Goal: Transaction & Acquisition: Book appointment/travel/reservation

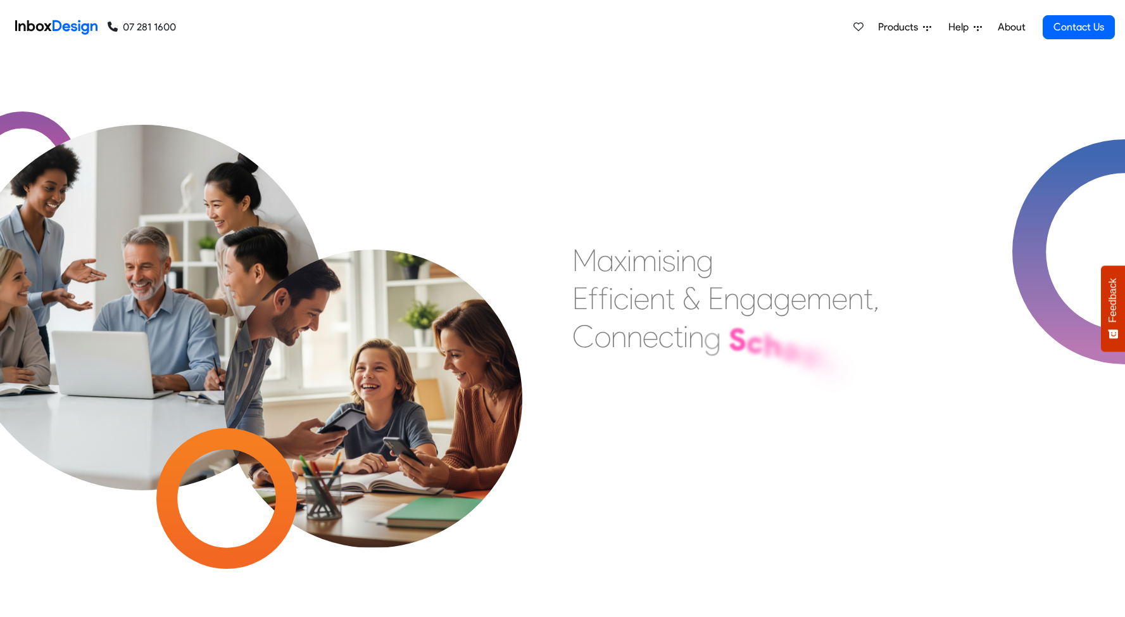
click at [890, 30] on span "Products" at bounding box center [900, 27] width 45 height 15
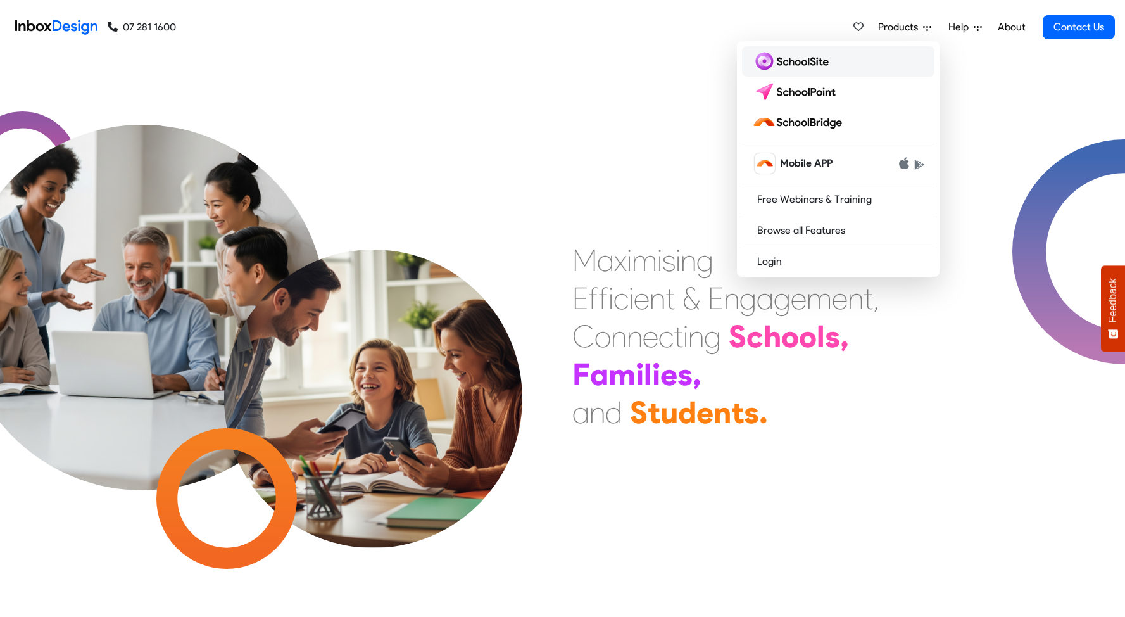
click at [807, 67] on img at bounding box center [793, 61] width 82 height 20
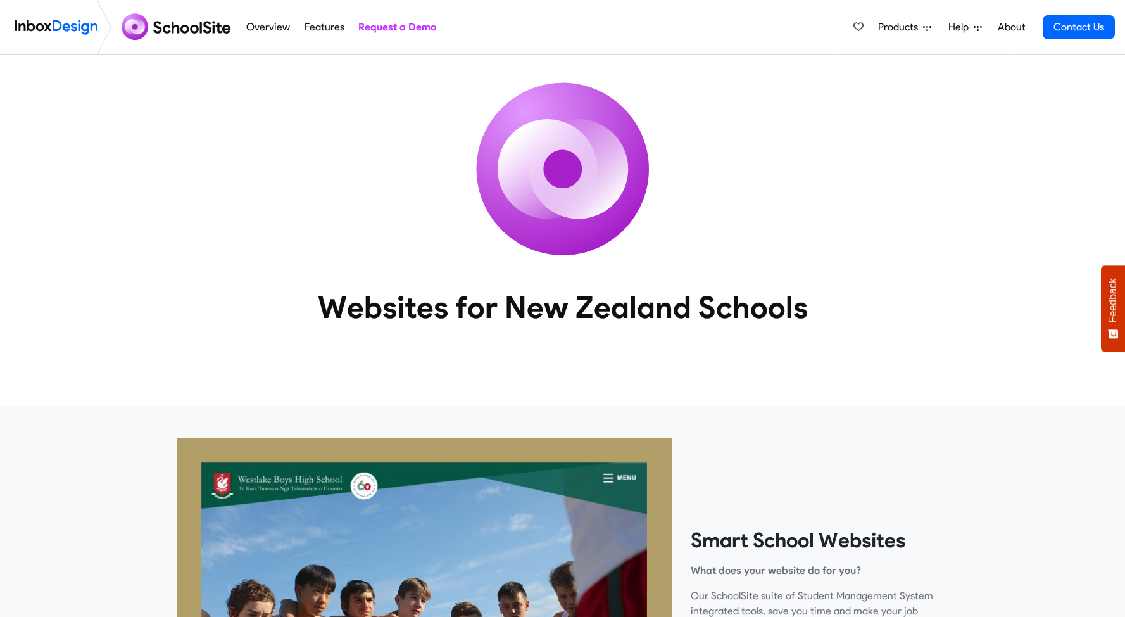
click at [72, 25] on img at bounding box center [56, 27] width 82 height 25
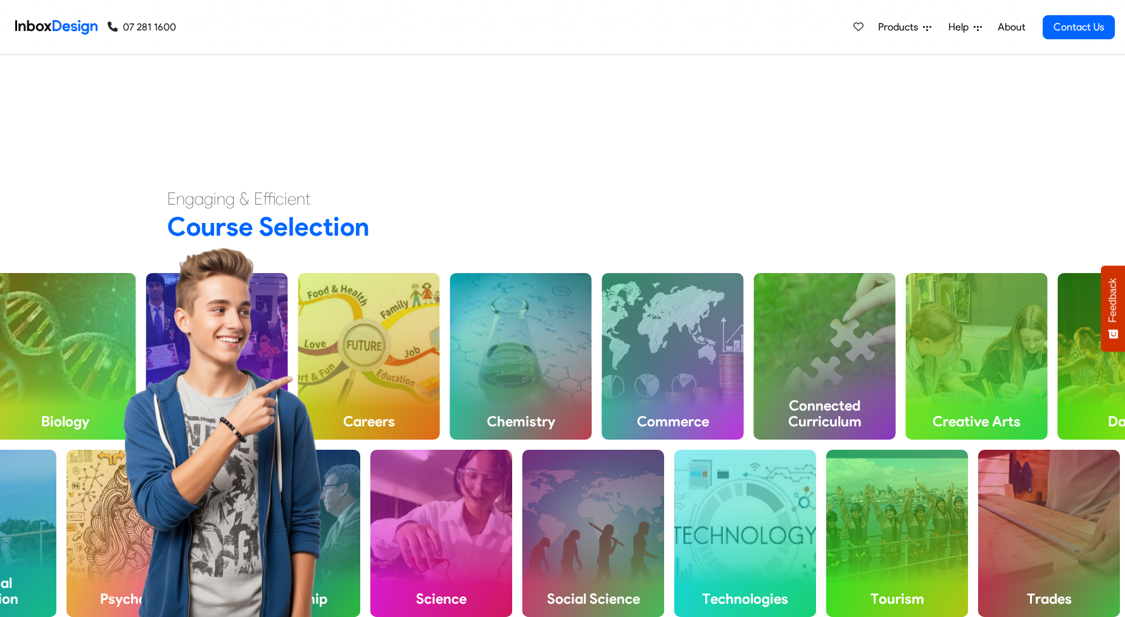
scroll to position [484, 0]
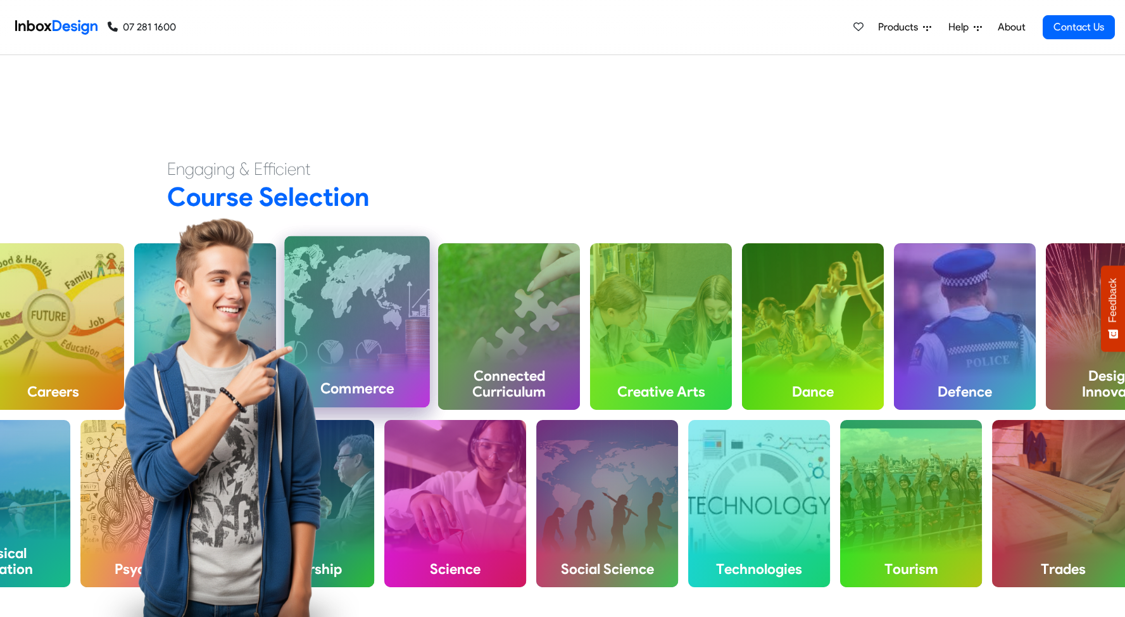
click at [393, 334] on div "Commerce" at bounding box center [357, 321] width 146 height 171
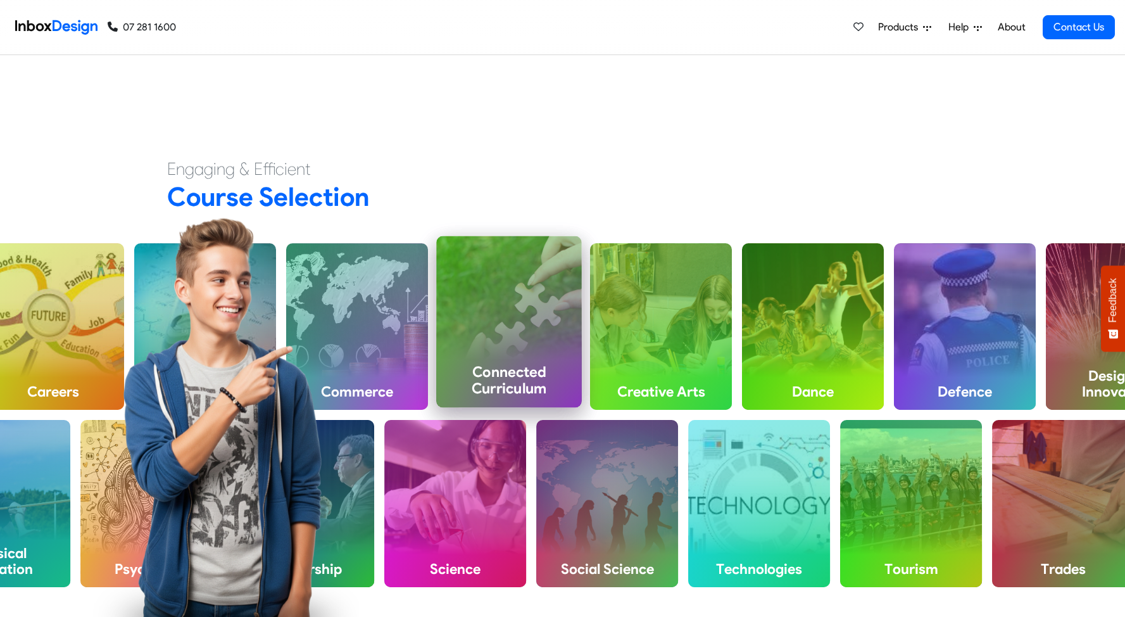
click at [508, 342] on div "Connected Curriculum" at bounding box center [509, 321] width 146 height 171
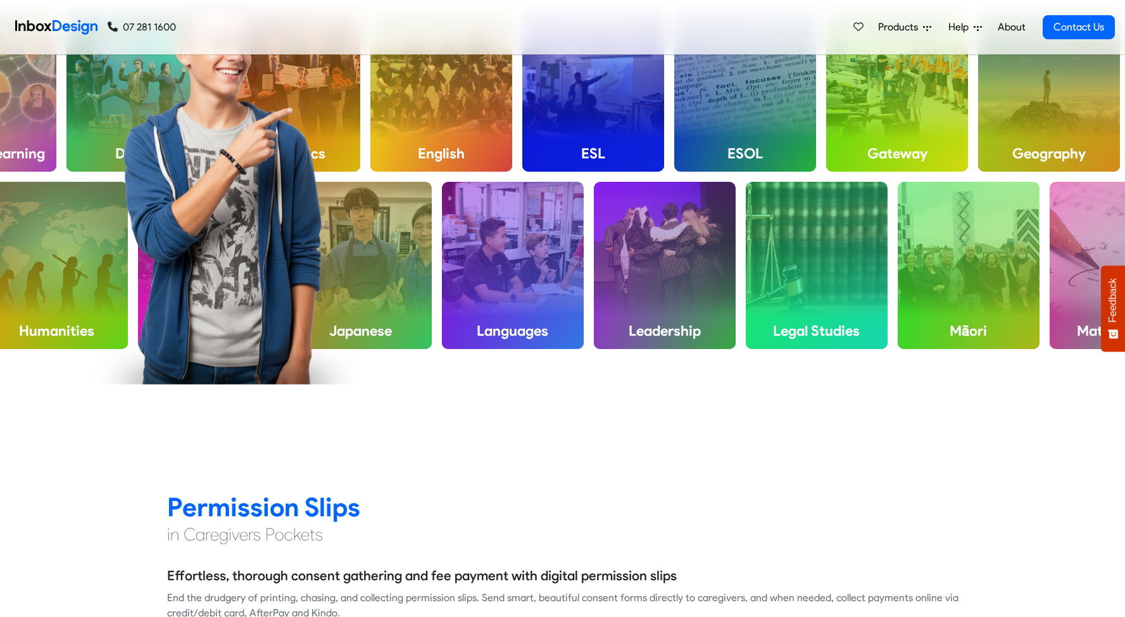
scroll to position [754, 0]
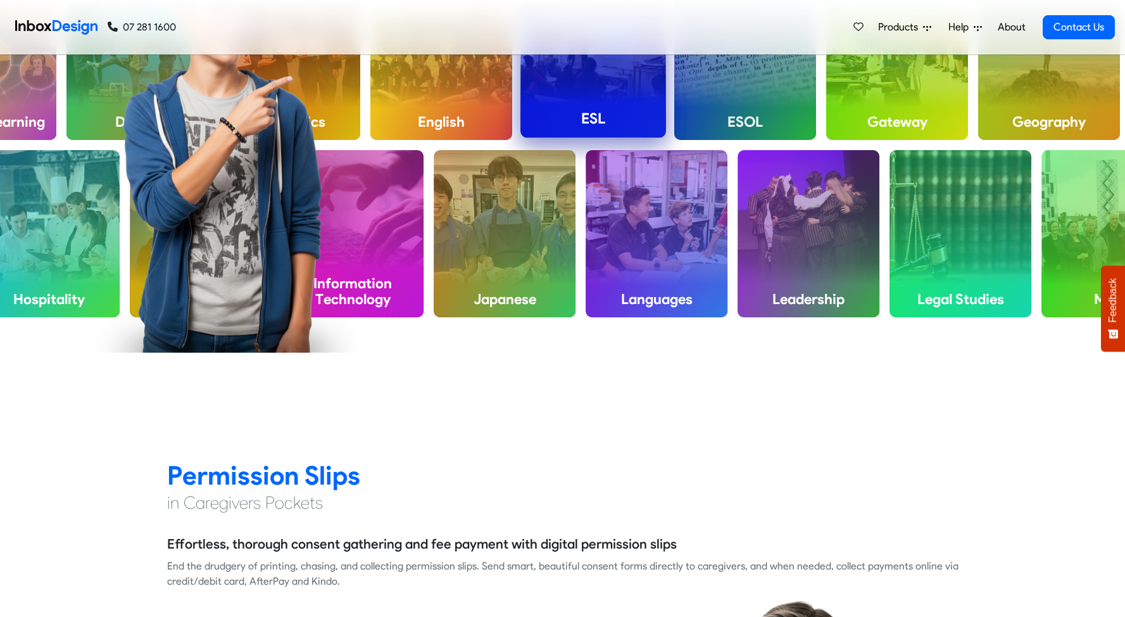
click at [609, 108] on h4 "ESL" at bounding box center [593, 118] width 146 height 38
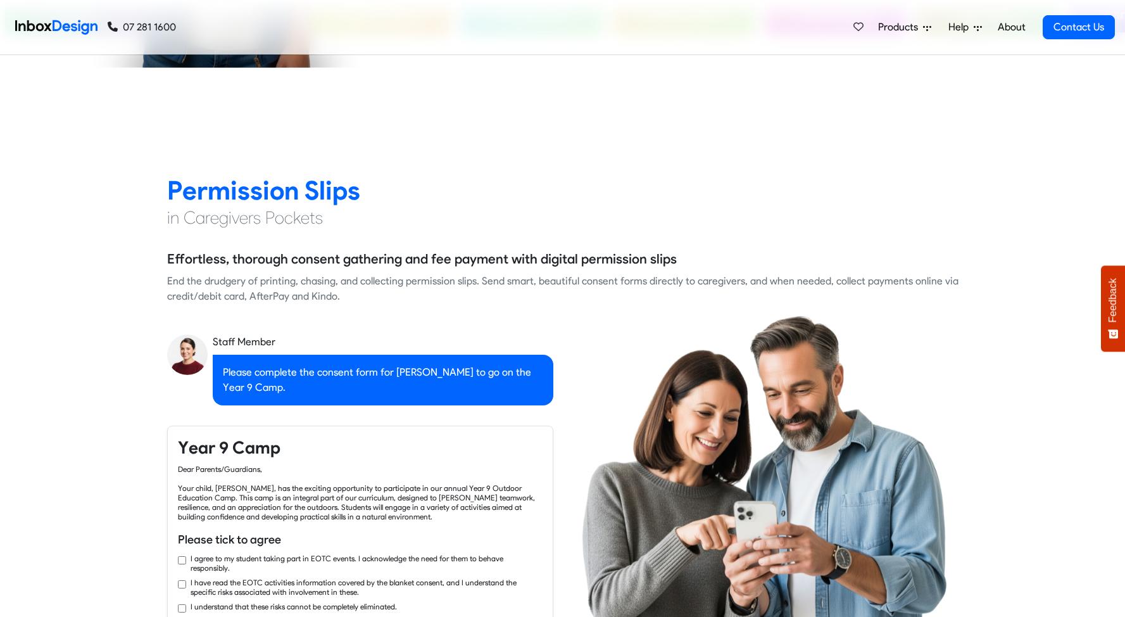
checkbox input "true"
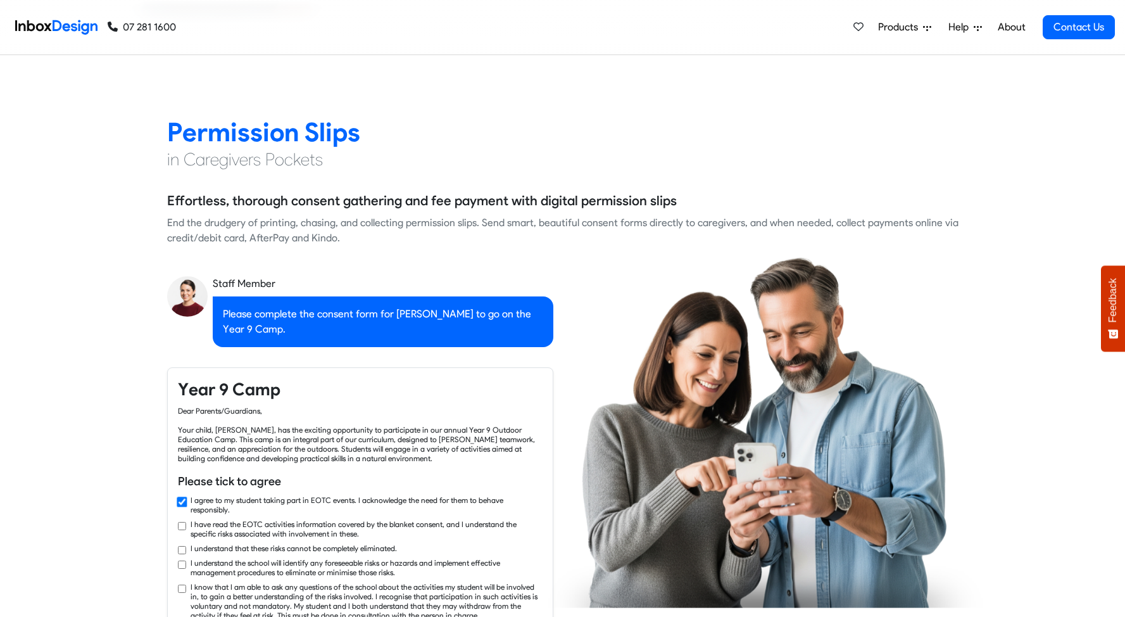
checkbox input "true"
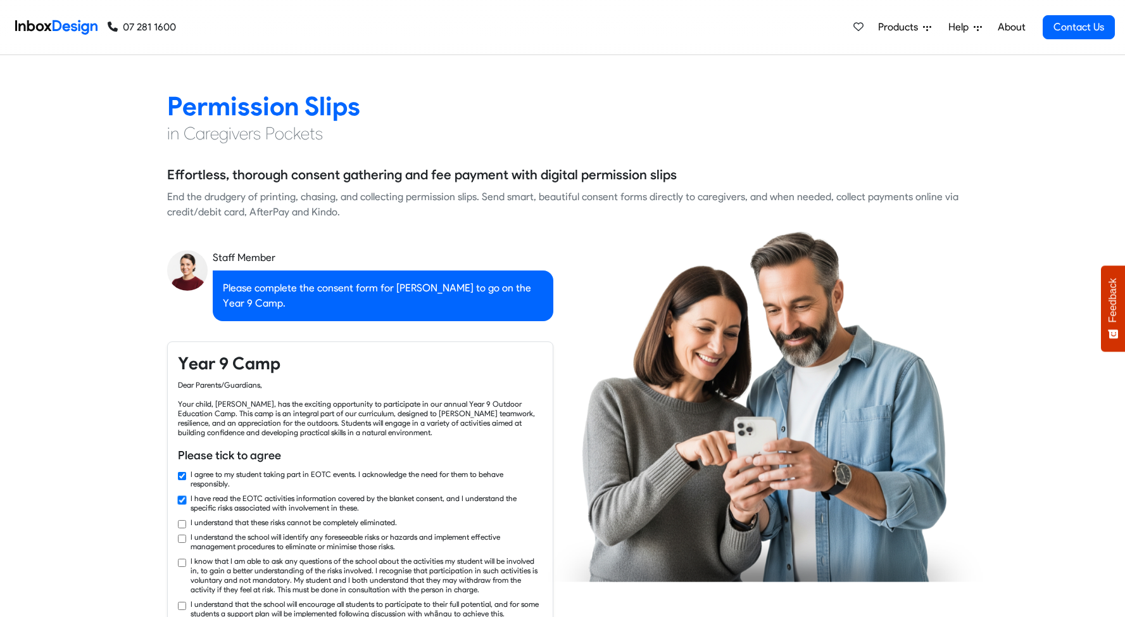
checkbox input "true"
click at [358, 234] on div "Permission Slips in Caregivers Pockets Effortless, thorough consent gathering a…" at bounding box center [563, 567] width 810 height 956
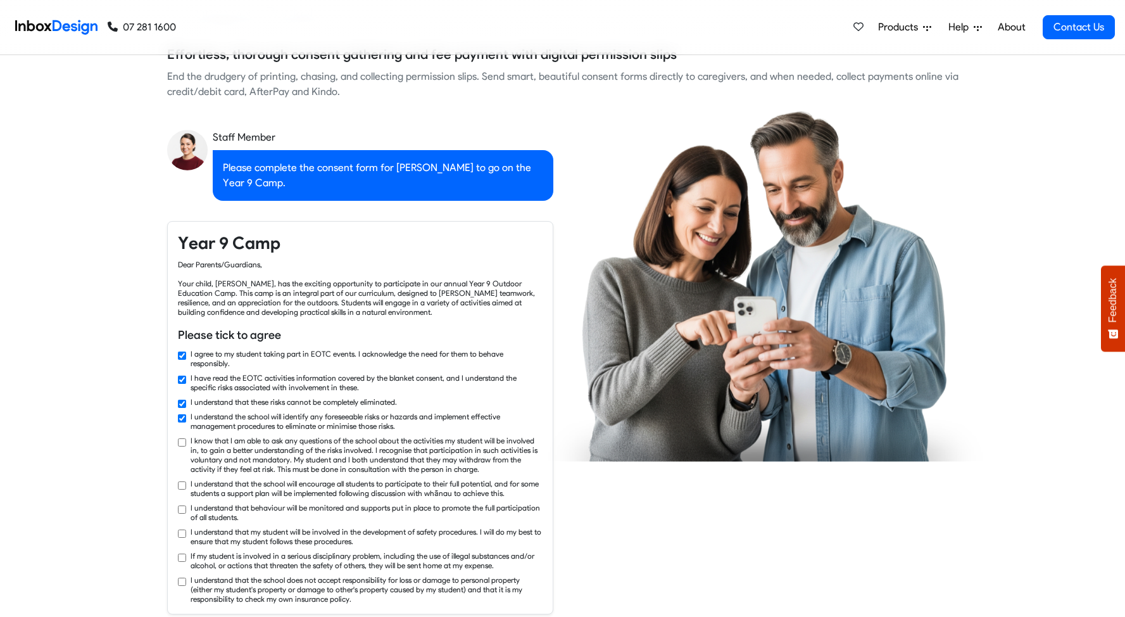
checkbox input "true"
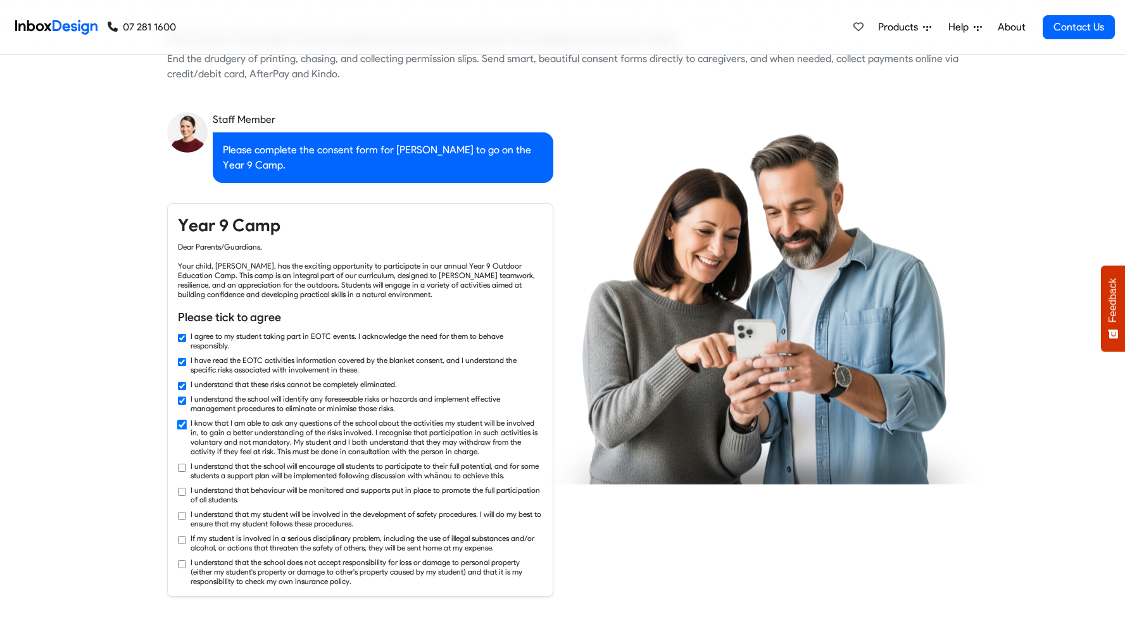
checkbox input "true"
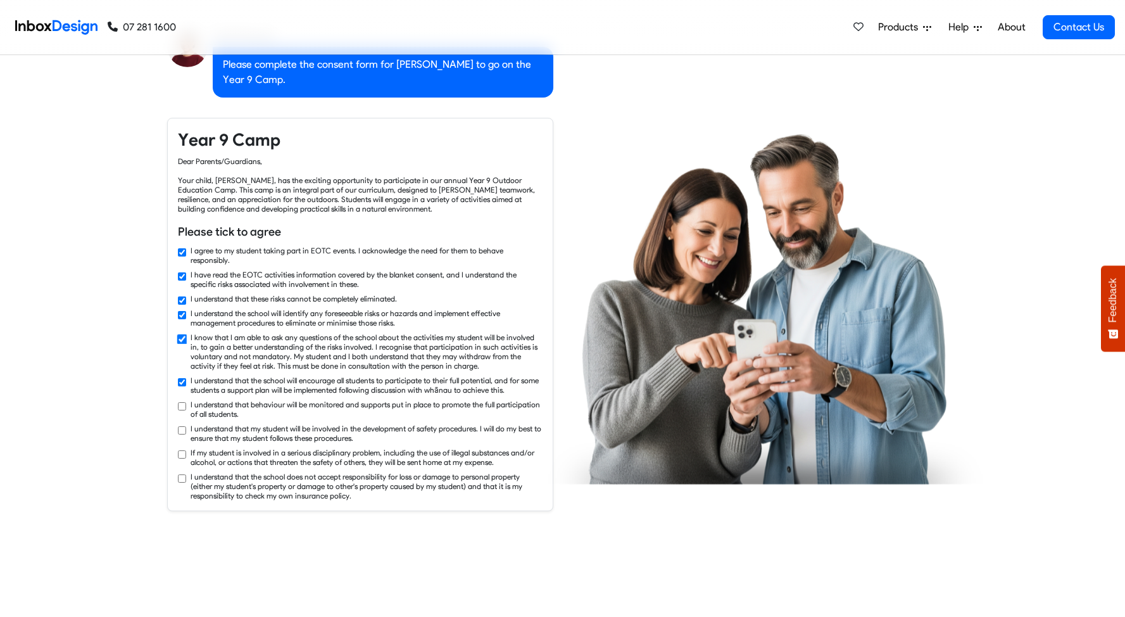
checkbox input "true"
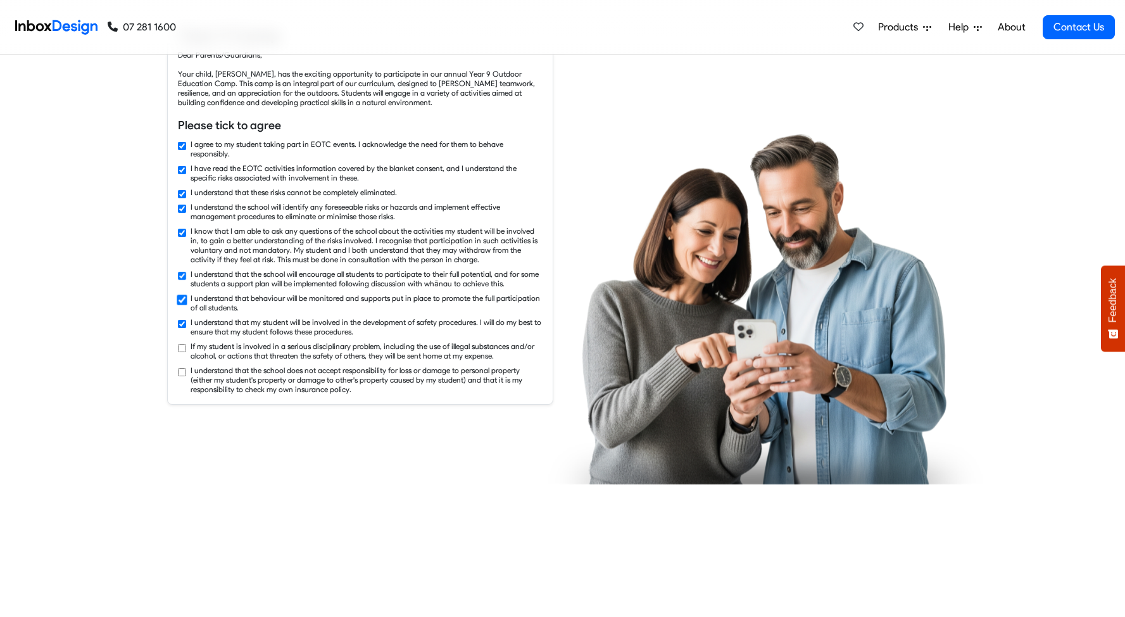
checkbox input "true"
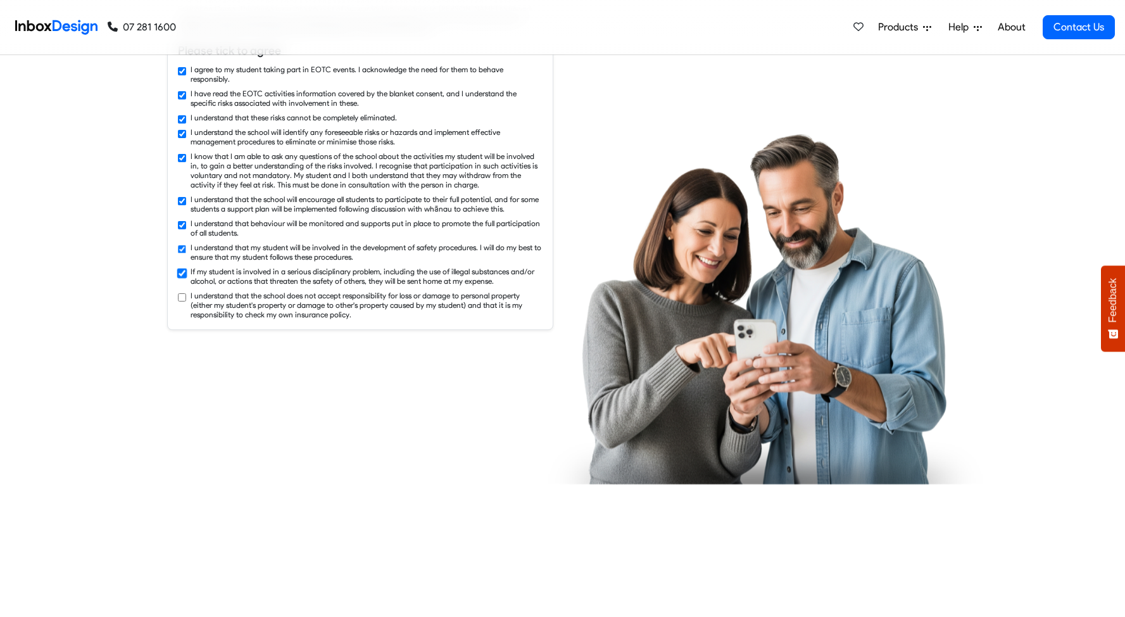
checkbox input "true"
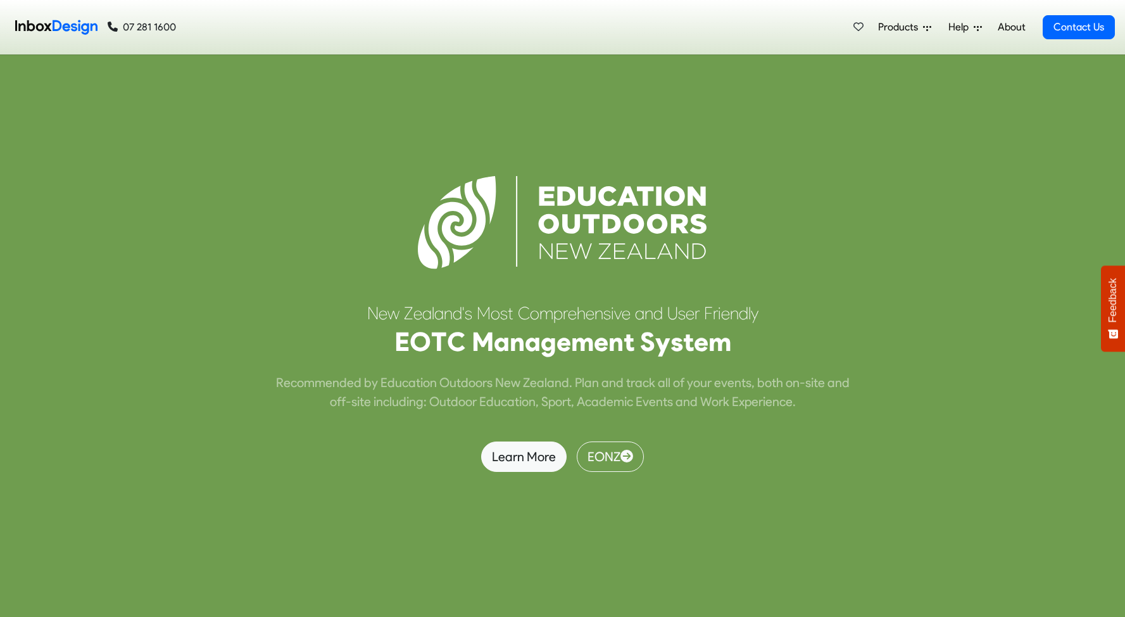
scroll to position [3841, 0]
click at [904, 37] on link "Products" at bounding box center [904, 27] width 63 height 25
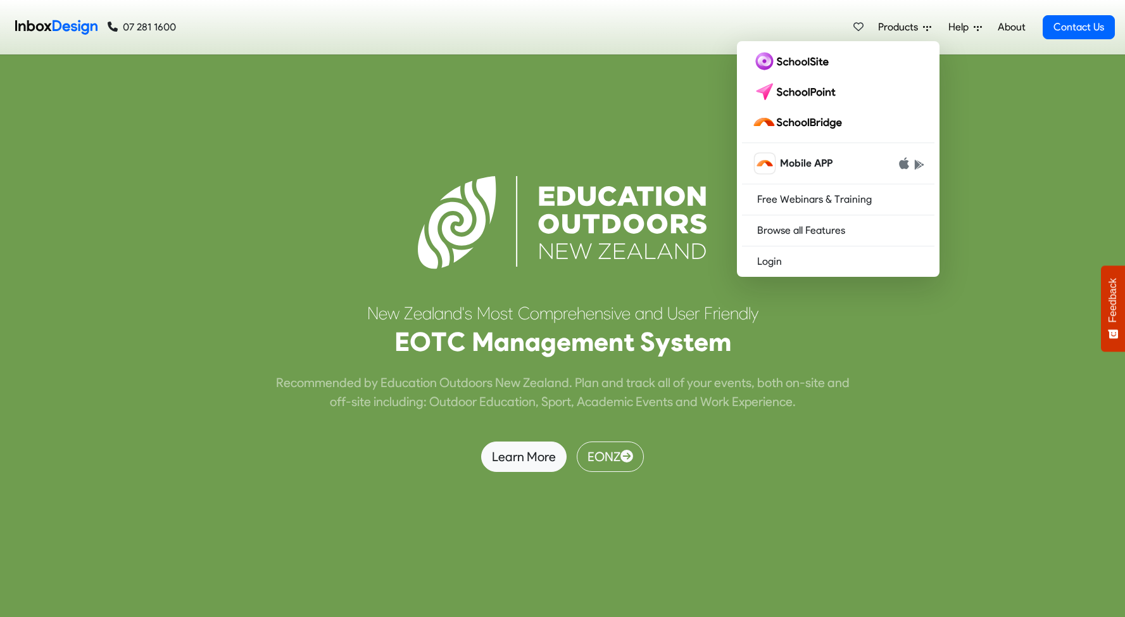
click at [659, 199] on img at bounding box center [562, 223] width 291 height 96
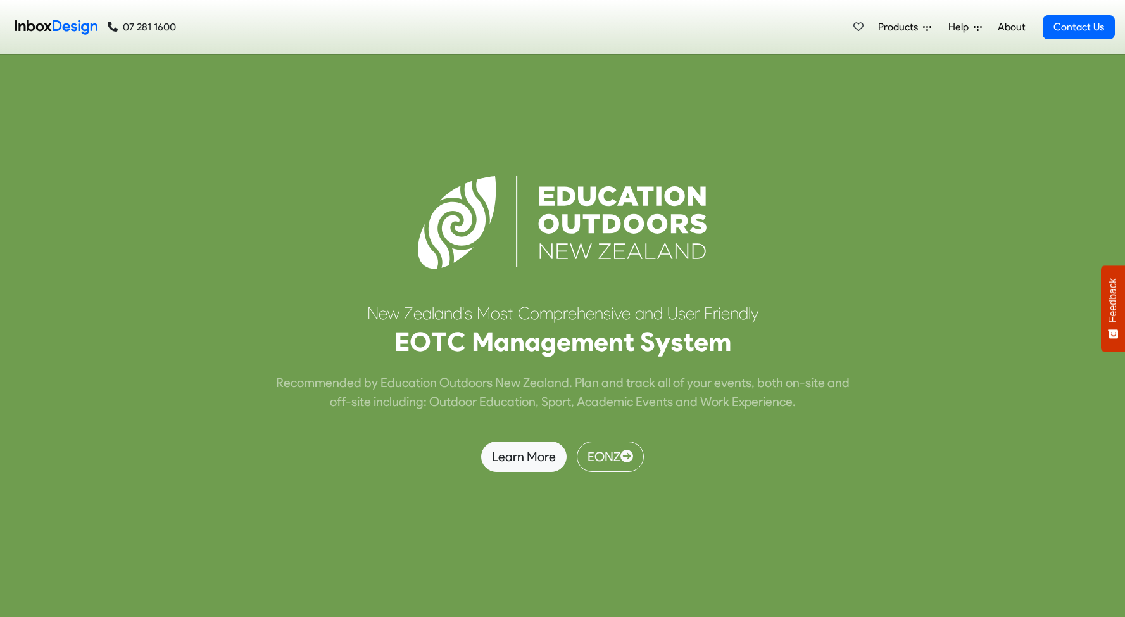
click at [896, 22] on span "Products" at bounding box center [900, 27] width 45 height 15
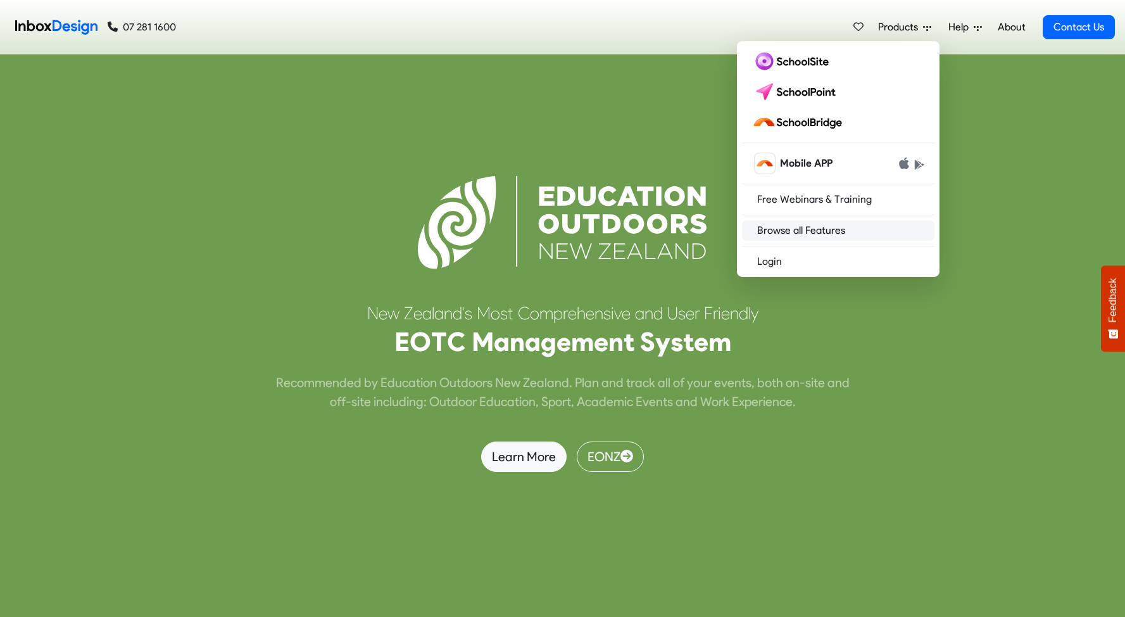
click at [797, 223] on link "Browse all Features" at bounding box center [838, 230] width 192 height 20
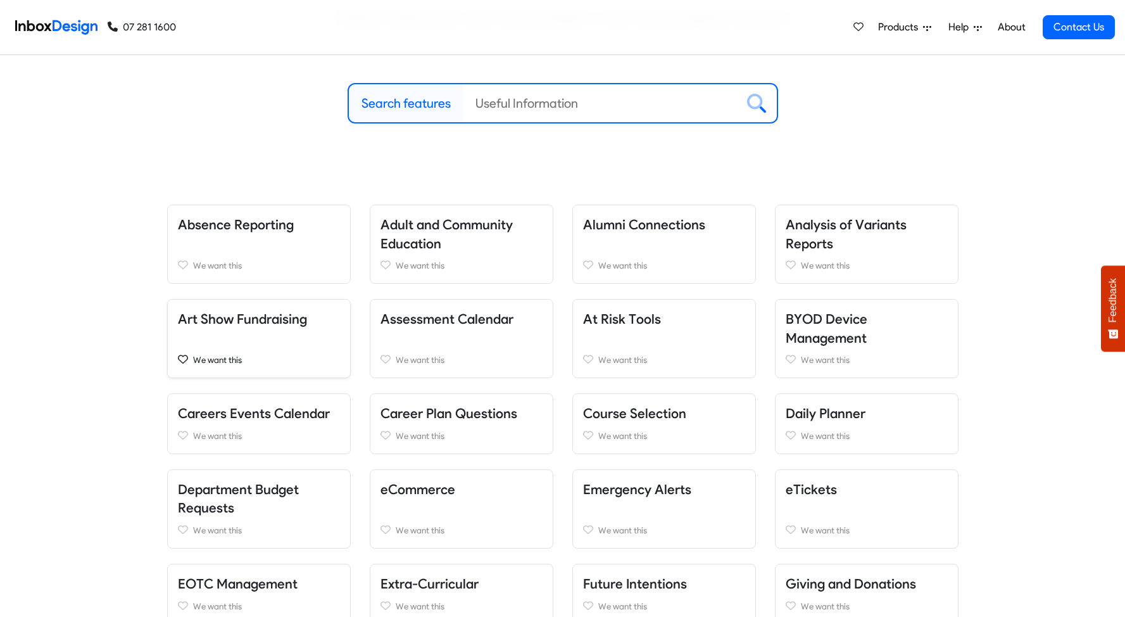
scroll to position [156, 0]
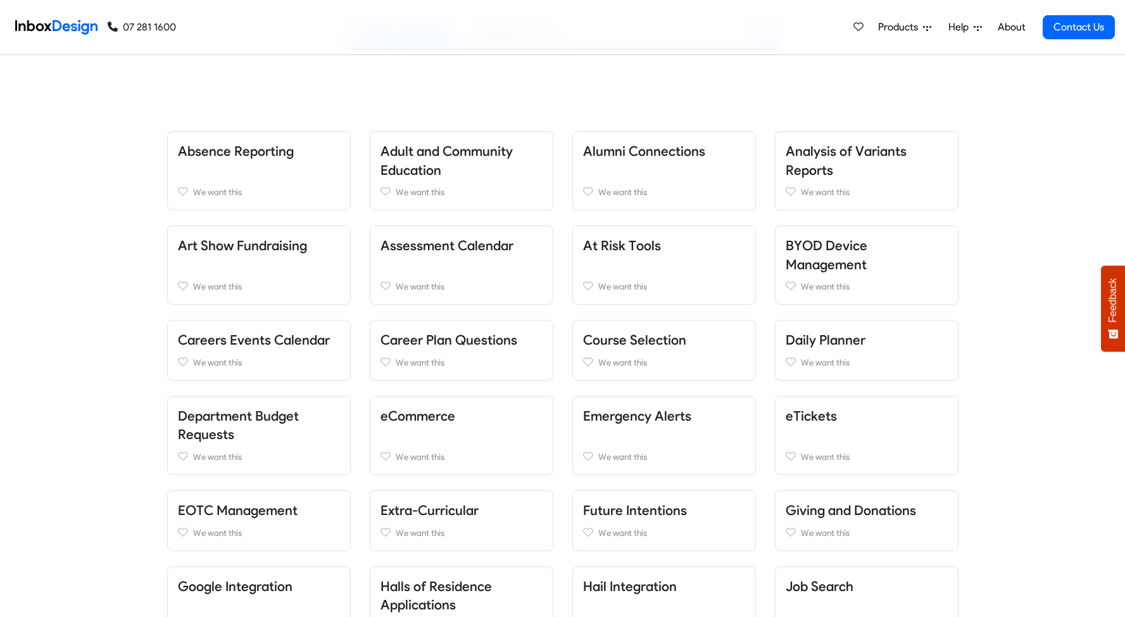
scroll to position [0, 0]
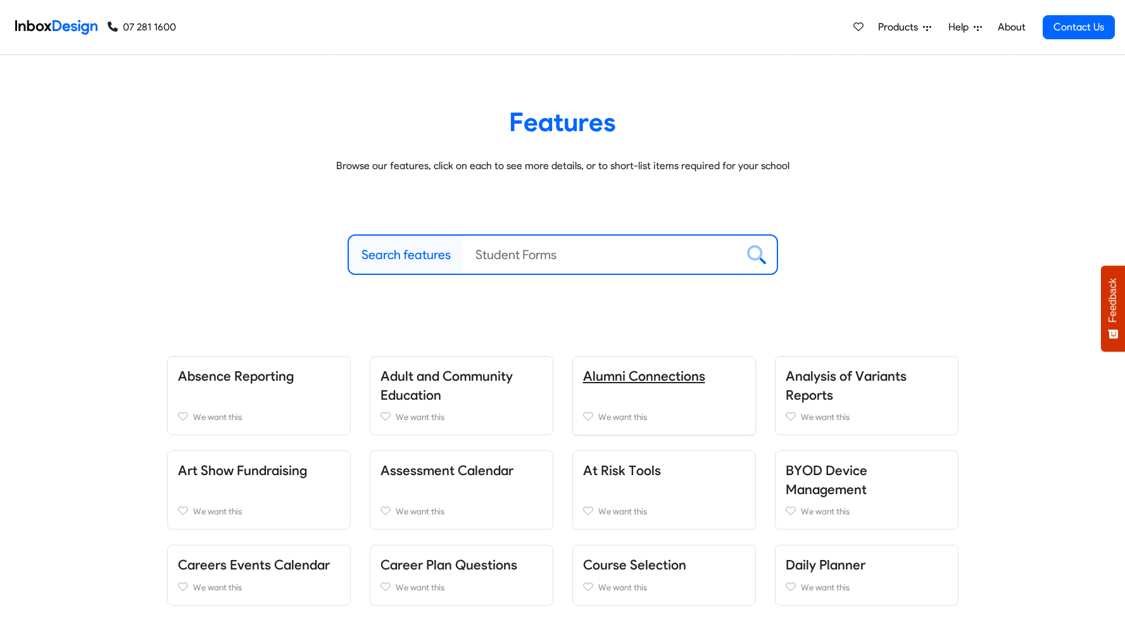
click at [629, 379] on link "Alumni Connections" at bounding box center [644, 376] width 122 height 16
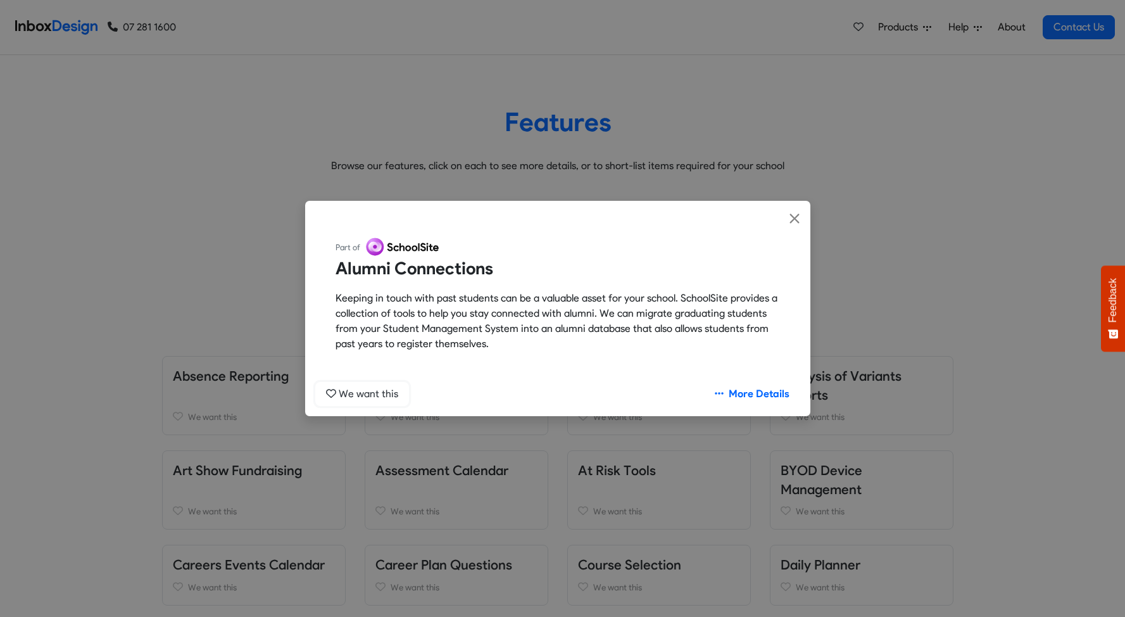
click at [387, 399] on span "We want this" at bounding box center [369, 393] width 60 height 12
click at [387, 399] on button "Favourited" at bounding box center [356, 394] width 83 height 24
click at [804, 208] on button "Close" at bounding box center [795, 219] width 32 height 36
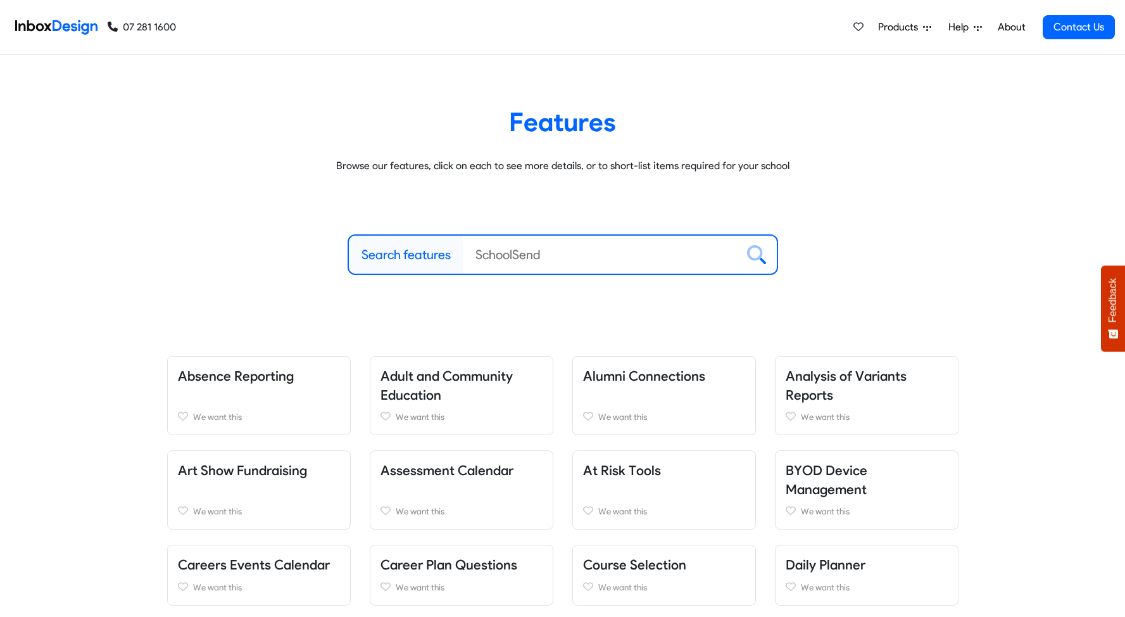
click at [900, 28] on span "Products" at bounding box center [900, 27] width 45 height 15
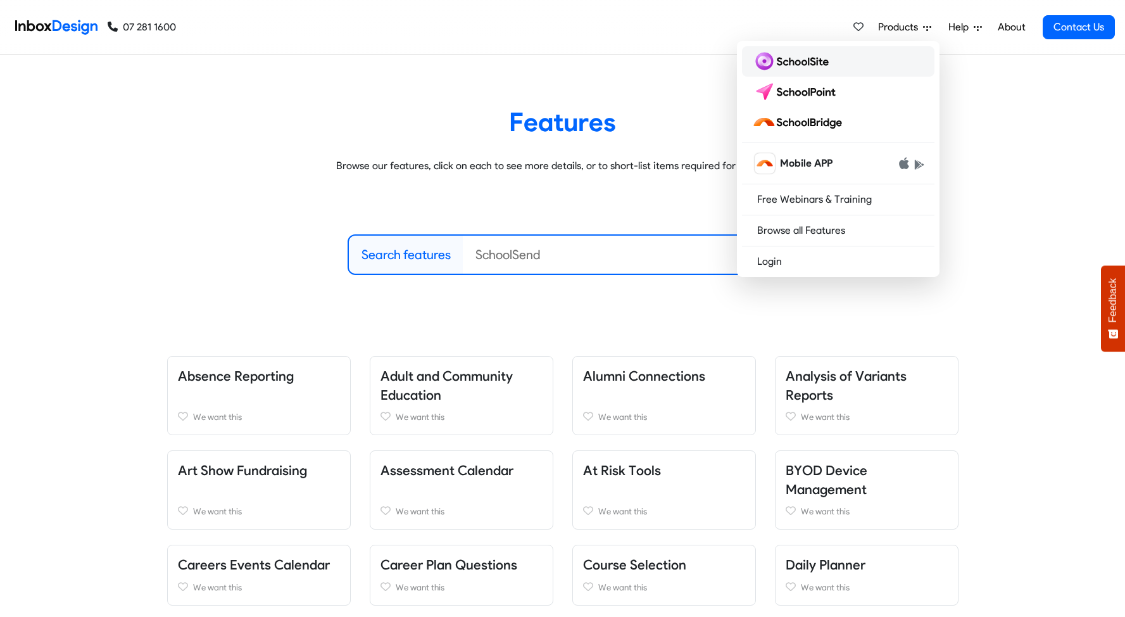
click at [822, 66] on img at bounding box center [793, 61] width 82 height 20
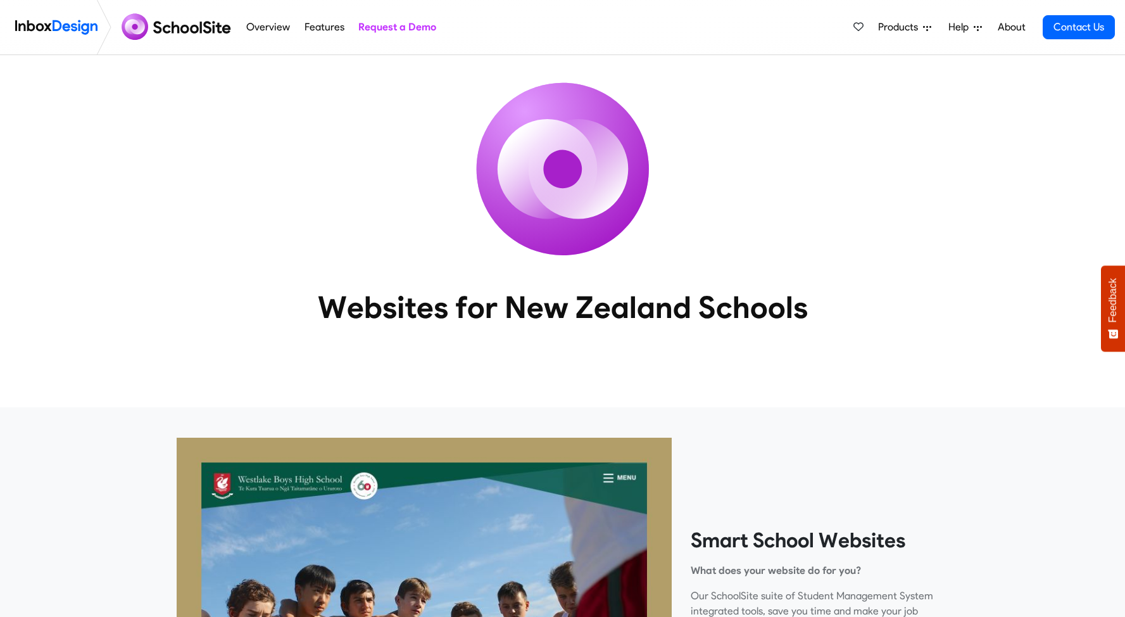
click at [396, 39] on link "Request a Demo" at bounding box center [397, 27] width 85 height 25
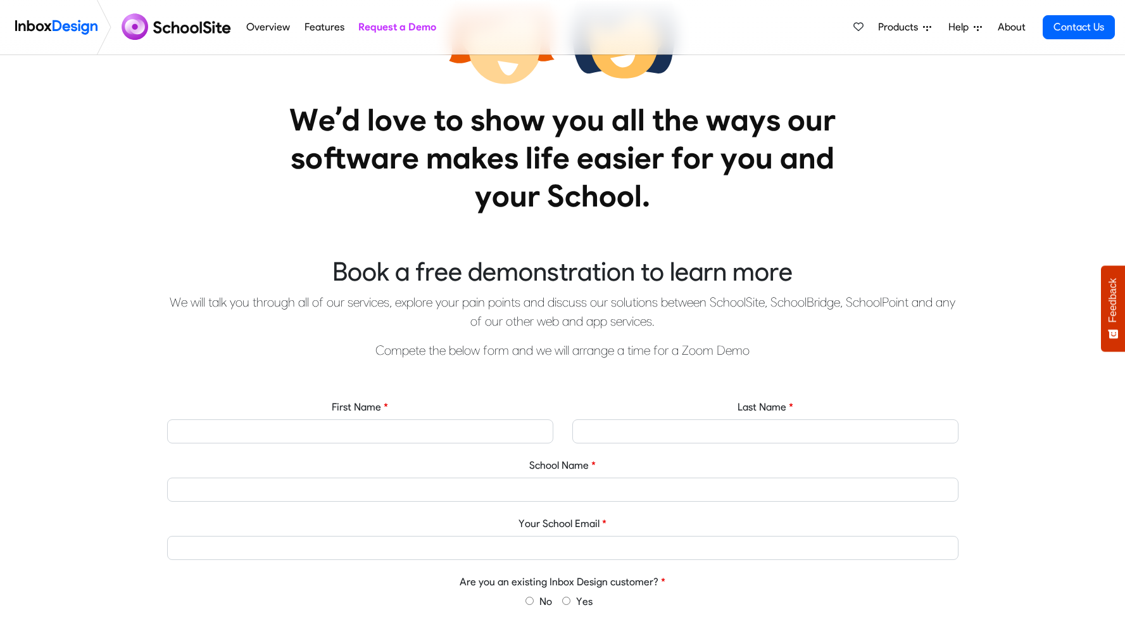
scroll to position [172, 0]
